Goal: Task Accomplishment & Management: Complete application form

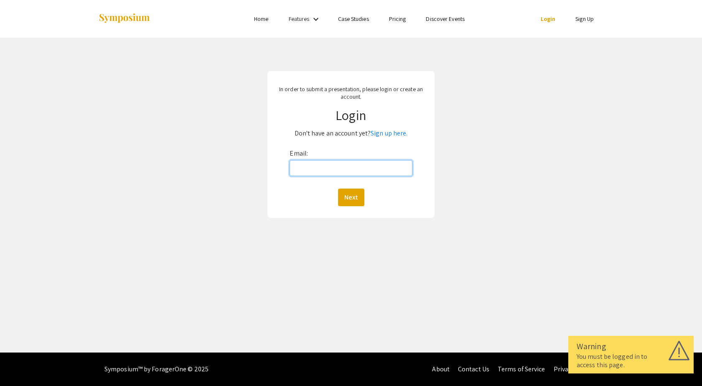
click at [391, 167] on input "Email:" at bounding box center [351, 168] width 123 height 16
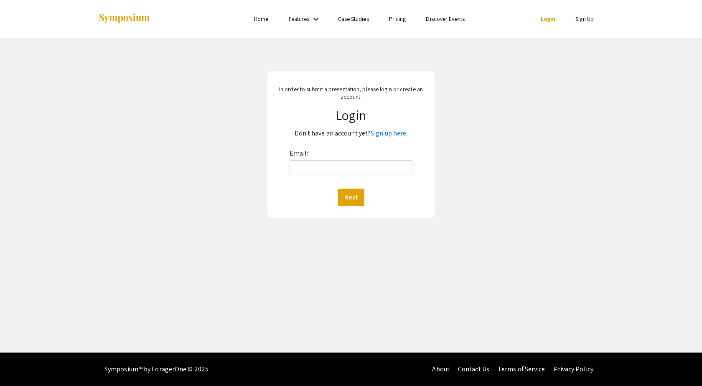
click at [447, 154] on div "In order to submit a presentation, please login or create an account. Login Don…" at bounding box center [351, 145] width 715 height 214
click at [549, 21] on link "Sign Up" at bounding box center [585, 19] width 18 height 8
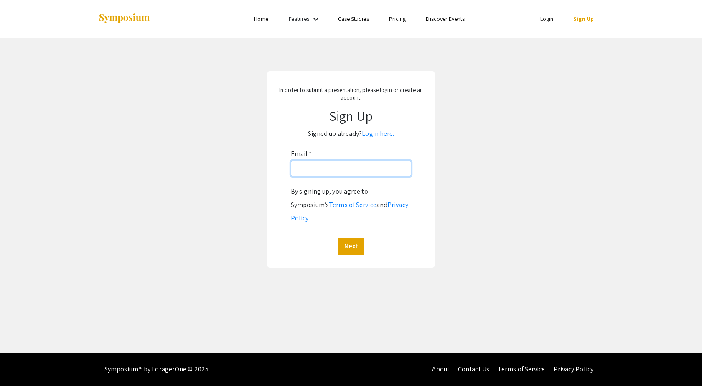
click at [332, 166] on input "Email: *" at bounding box center [351, 169] width 120 height 16
type input "[EMAIL_ADDRESS][DOMAIN_NAME]"
click at [338, 237] on button "Next" at bounding box center [351, 246] width 26 height 18
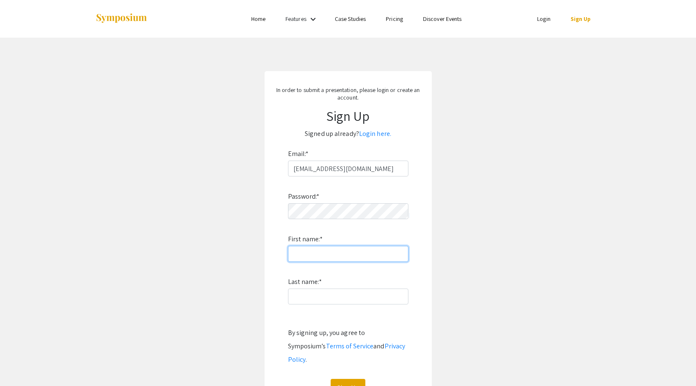
click at [308, 255] on input "First name: *" at bounding box center [348, 254] width 120 height 16
type input "[PERSON_NAME]"
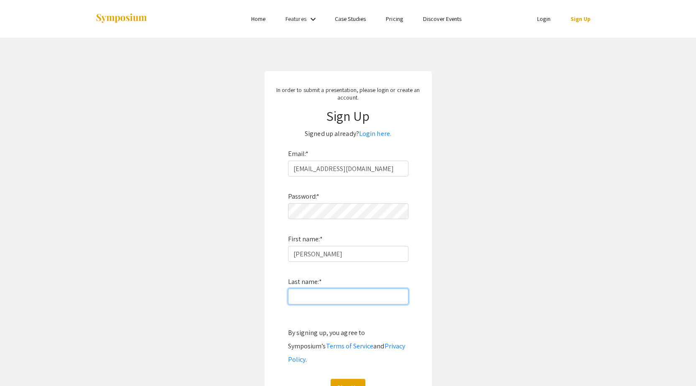
click at [298, 256] on input "Last name: *" at bounding box center [348, 296] width 120 height 16
type input "Cook"
click at [459, 256] on app-signup "In order to submit a presentation, please login or create an account. Sign Up S…" at bounding box center [348, 240] width 696 height 338
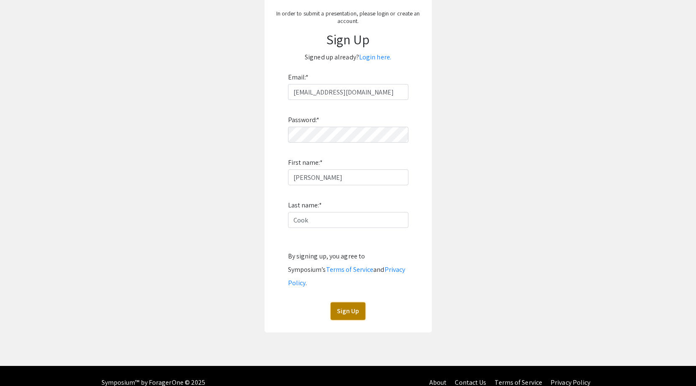
click at [360, 256] on button "Sign Up" at bounding box center [348, 311] width 35 height 18
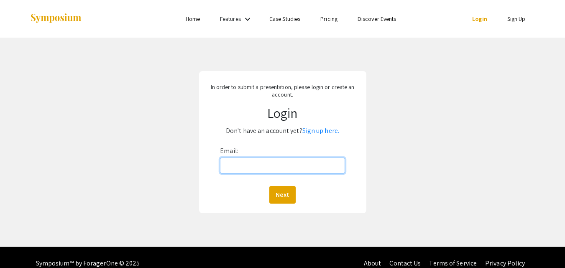
click at [278, 167] on input "Email:" at bounding box center [282, 166] width 125 height 16
type input "[EMAIL_ADDRESS][DOMAIN_NAME]"
click at [269, 186] on button "Next" at bounding box center [282, 195] width 26 height 18
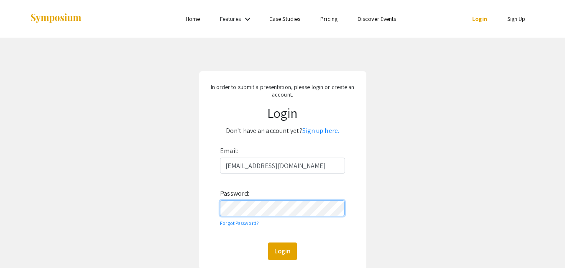
click at [268, 243] on button "Login" at bounding box center [282, 252] width 29 height 18
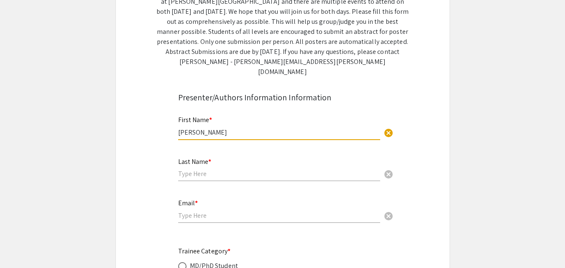
type input "[PERSON_NAME]"
click at [232, 169] on input "text" at bounding box center [279, 173] width 202 height 9
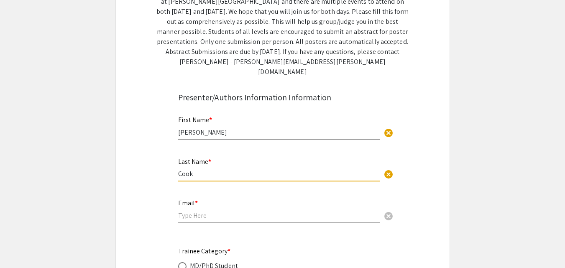
scroll to position [293, 0]
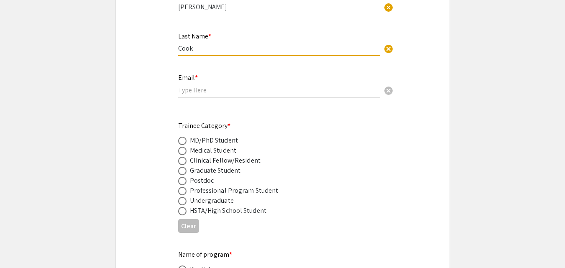
type input "Cook"
click at [218, 166] on div "Graduate Student" at bounding box center [215, 171] width 51 height 10
click at [184, 167] on span at bounding box center [182, 171] width 8 height 8
click at [184, 167] on input "radio" at bounding box center [182, 171] width 8 height 8
radio input "true"
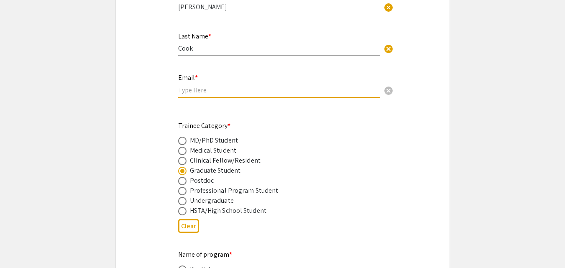
click at [226, 86] on input "email" at bounding box center [279, 90] width 202 height 9
type input "[EMAIL_ADDRESS][DOMAIN_NAME]"
click at [293, 123] on div "Trainee Category * MD/PhD Student Medical Student Clinical Fellow/Resident Grad…" at bounding box center [276, 168] width 196 height 95
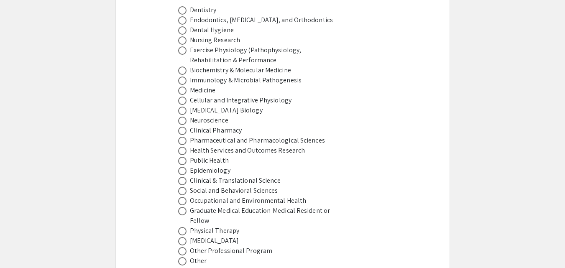
scroll to position [669, 0]
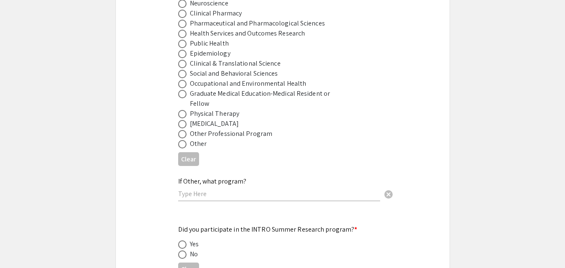
click at [181, 140] on span at bounding box center [182, 144] width 8 height 8
click at [181, 140] on input "radio" at bounding box center [182, 144] width 8 height 8
radio input "true"
click at [212, 189] on input "text" at bounding box center [279, 193] width 202 height 9
type input "Biology"
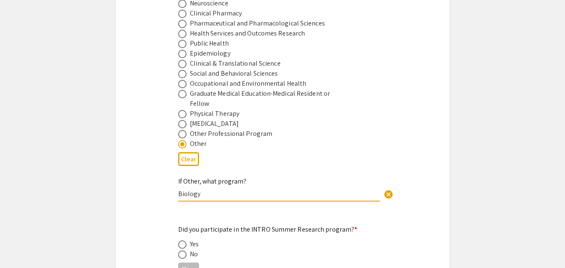
click at [371, 208] on app-form-preview-presenter-fields "First Name * Oliver cancel This field is required. Last Name * Cook cancel This…" at bounding box center [282, 183] width 209 height 1154
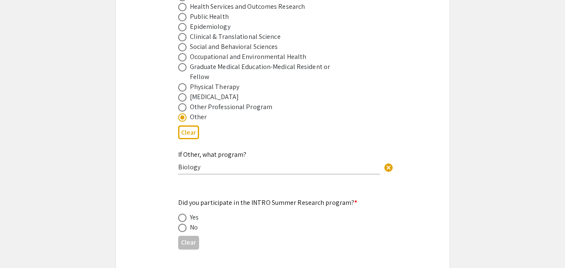
scroll to position [711, 0]
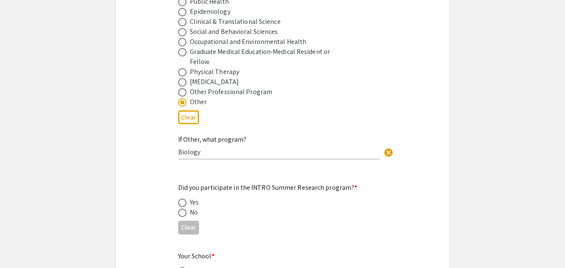
click at [190, 207] on div "No" at bounding box center [194, 212] width 8 height 10
click at [184, 209] on span at bounding box center [182, 213] width 8 height 8
click at [184, 209] on input "radio" at bounding box center [182, 213] width 8 height 8
radio input "true"
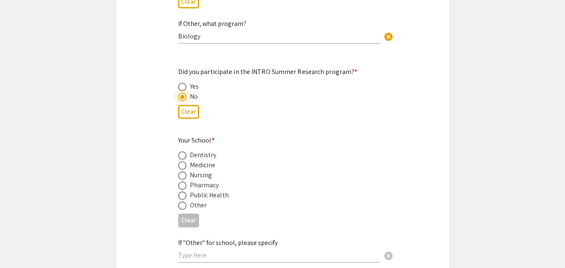
scroll to position [836, 0]
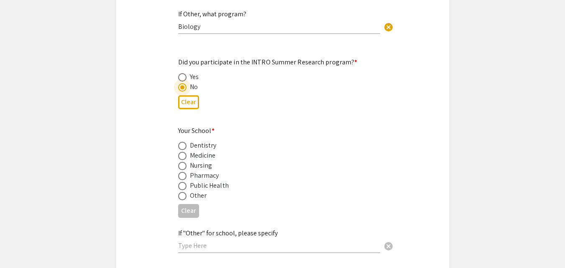
click at [180, 192] on span at bounding box center [182, 196] width 8 height 8
click at [180, 192] on input "radio" at bounding box center [182, 196] width 8 height 8
radio input "true"
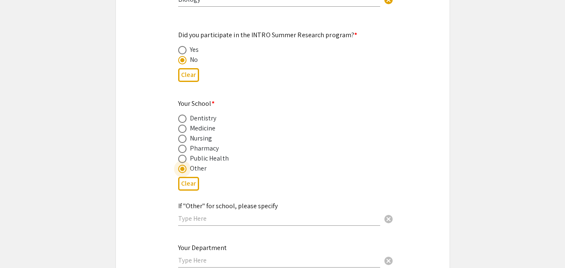
scroll to position [878, 0]
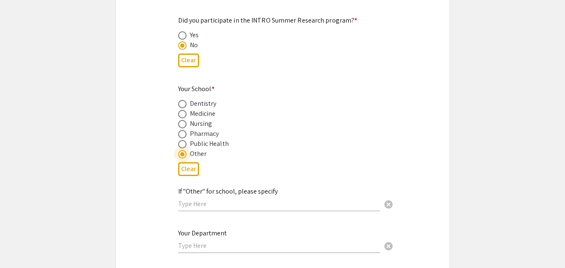
click at [244, 199] on input "text" at bounding box center [279, 203] width 202 height 9
type input "B"
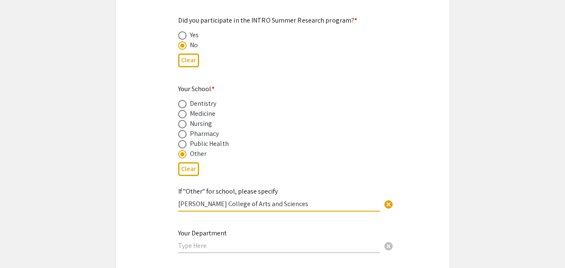
type input "Eberly College of Arts and Sciences"
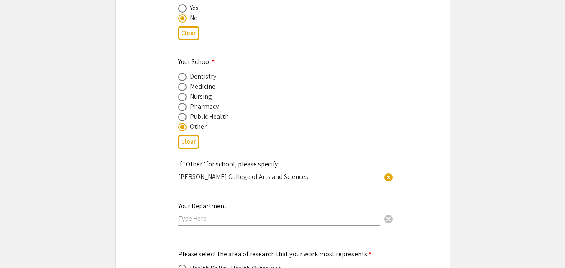
scroll to position [920, 0]
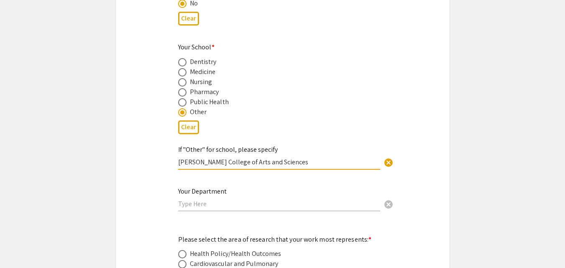
click at [266, 199] on input "text" at bounding box center [279, 203] width 202 height 9
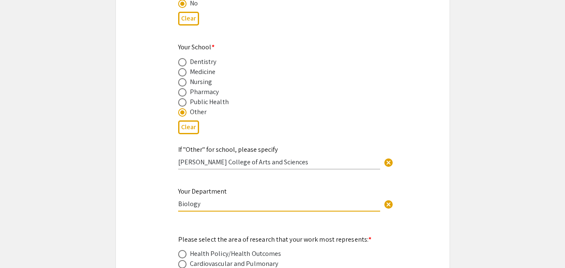
type input "Biology"
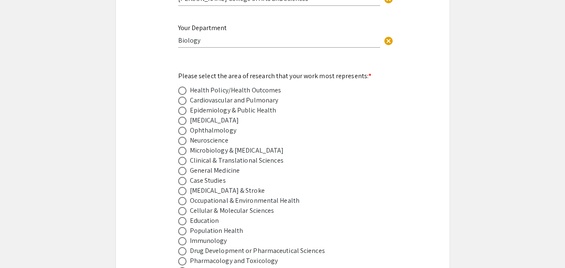
scroll to position [1087, 0]
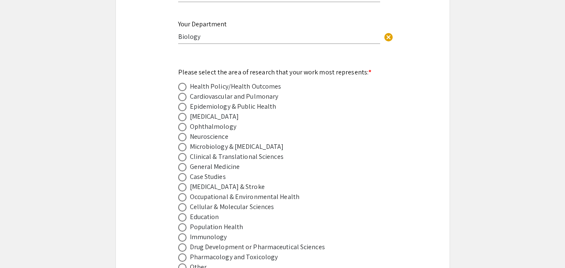
click at [185, 133] on span at bounding box center [182, 137] width 8 height 8
click at [185, 133] on input "radio" at bounding box center [182, 137] width 8 height 8
radio input "true"
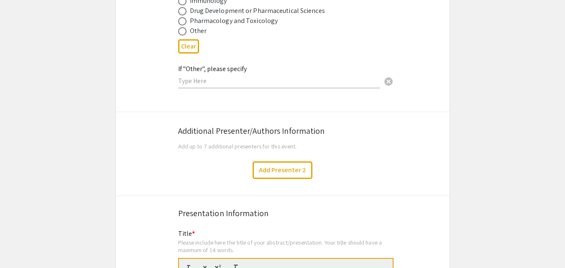
scroll to position [1338, 0]
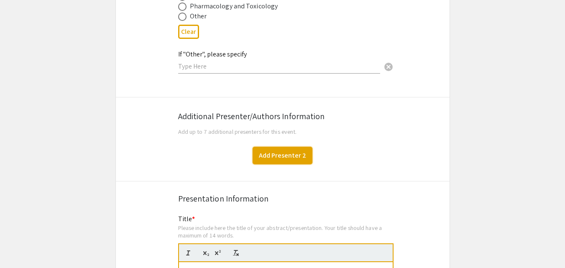
click at [283, 147] on button "Add Presenter 2" at bounding box center [283, 156] width 60 height 18
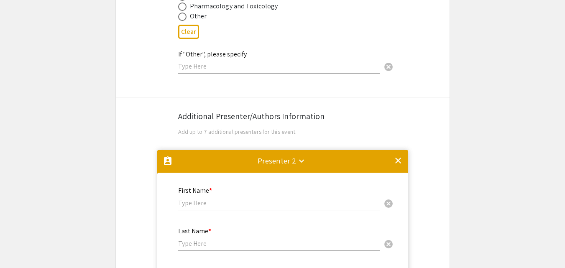
scroll to position [1478, 0]
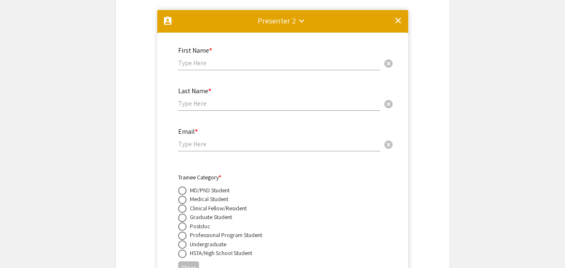
click at [296, 16] on mat-icon "keyboard_arrow_down" at bounding box center [301, 21] width 10 height 10
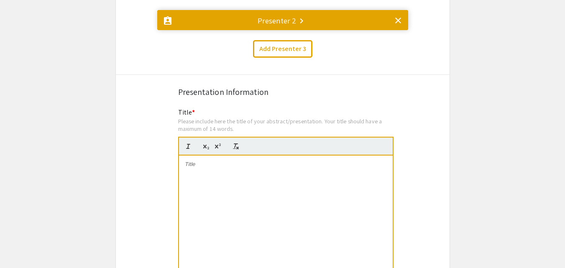
click at [296, 16] on mat-icon "keyboard_arrow_right" at bounding box center [301, 21] width 10 height 10
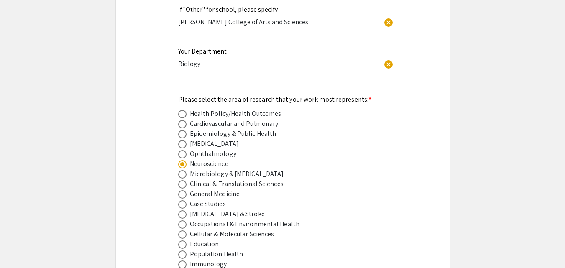
scroll to position [1353, 0]
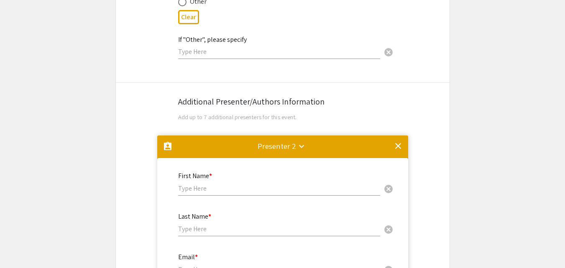
click at [397, 141] on mat-icon "clear" at bounding box center [398, 146] width 10 height 10
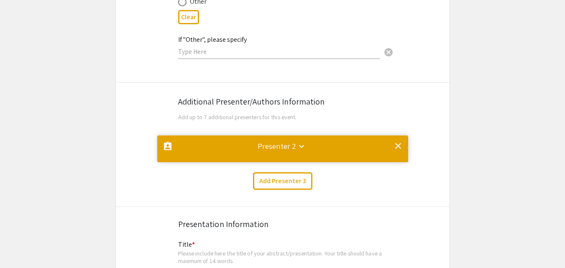
scroll to position [0, 0]
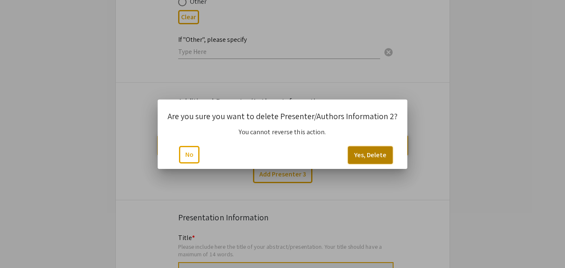
click at [363, 155] on button "Yes, Delete" at bounding box center [370, 155] width 45 height 18
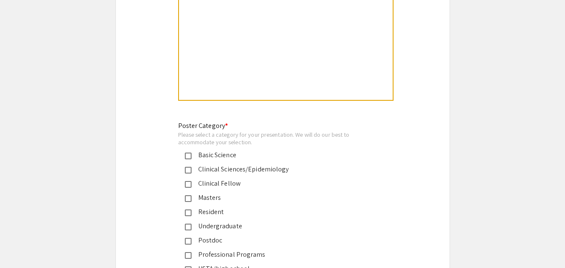
scroll to position [1896, 0]
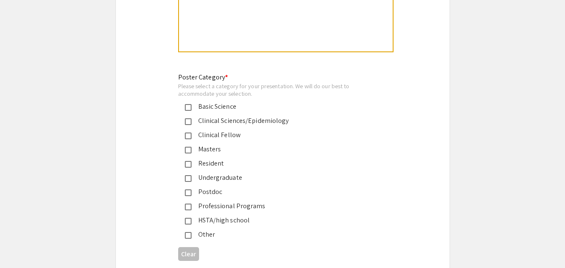
click at [205, 102] on div "Basic Science" at bounding box center [279, 107] width 176 height 10
click at [225, 130] on div "Clinical Fellow" at bounding box center [279, 135] width 176 height 10
click at [221, 130] on div "Clinical Fellow" at bounding box center [279, 135] width 176 height 10
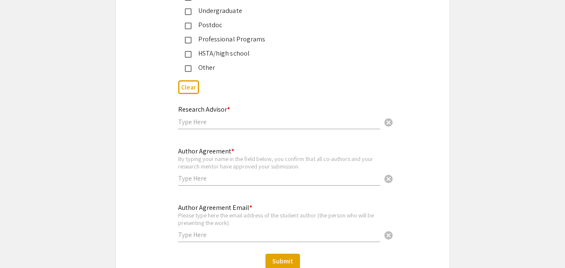
scroll to position [2063, 0]
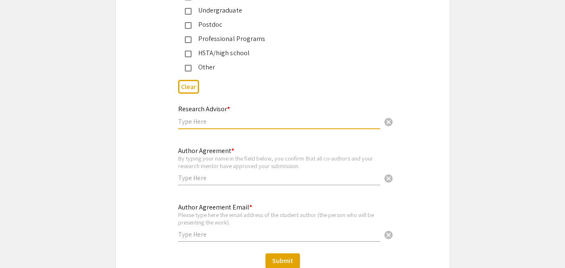
click at [225, 117] on input "text" at bounding box center [279, 121] width 202 height 9
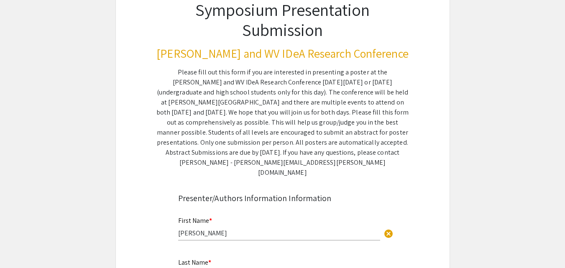
scroll to position [167, 0]
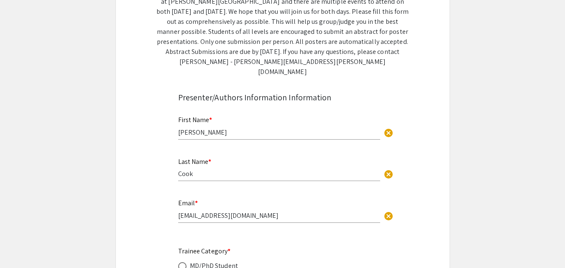
type input "Andrew Dacks"
drag, startPoint x: 322, startPoint y: 63, endPoint x: 244, endPoint y: 65, distance: 77.8
click at [244, 65] on div "Please fill out this form if you are interested in presenting a poster at the V…" at bounding box center [282, 22] width 253 height 110
copy div "nicole.beason@hsc.wvu.edu"
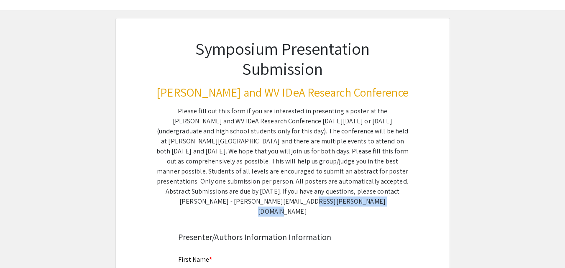
scroll to position [0, 0]
